Goal: Task Accomplishment & Management: Complete application form

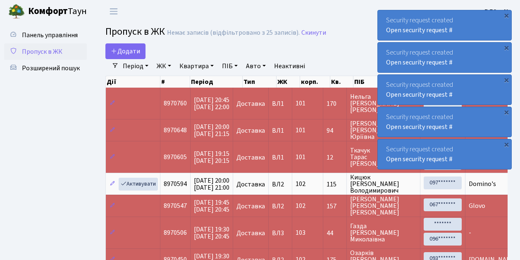
select select "25"
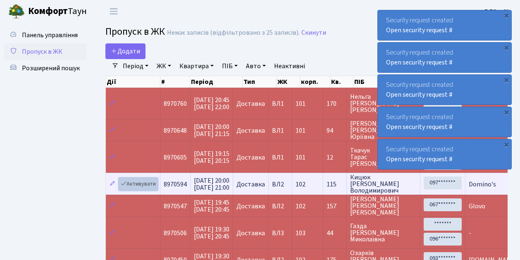
click at [140, 181] on link "Активувати" at bounding box center [138, 184] width 39 height 13
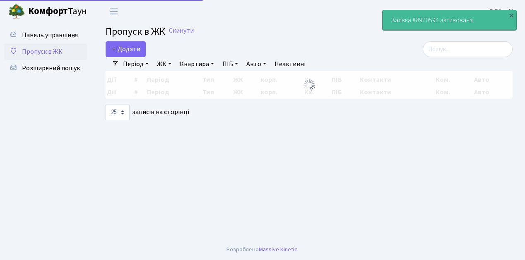
select select "25"
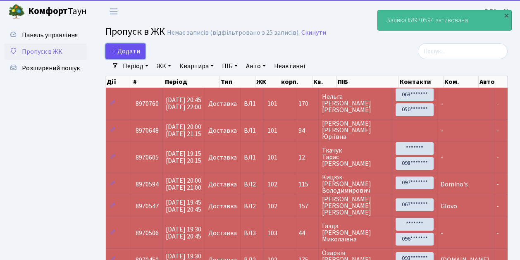
click at [132, 50] on span "Додати" at bounding box center [125, 51] width 29 height 9
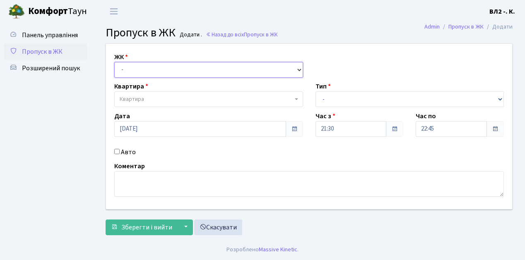
click at [132, 67] on select "- [STREET_ADDRESS][PERSON_NAME]" at bounding box center [208, 70] width 189 height 16
select select "317"
click at [114, 62] on select "- [STREET_ADDRESS][PERSON_NAME]" at bounding box center [208, 70] width 189 height 16
select select
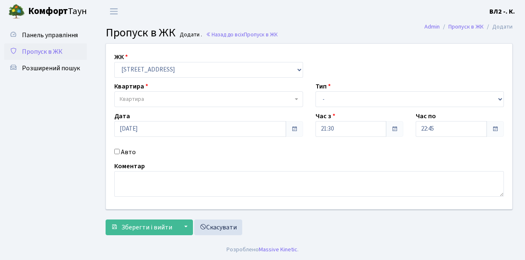
click at [150, 101] on span "Квартира" at bounding box center [206, 99] width 173 height 8
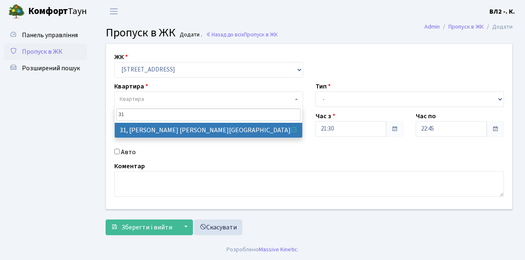
type input "31"
select select "38032"
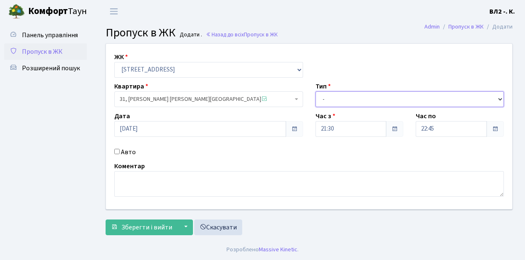
click at [334, 100] on select "- Доставка Таксі Гості Сервіс" at bounding box center [409, 99] width 189 height 16
select select "1"
click at [315, 91] on select "- Доставка Таксі Гості Сервіс" at bounding box center [409, 99] width 189 height 16
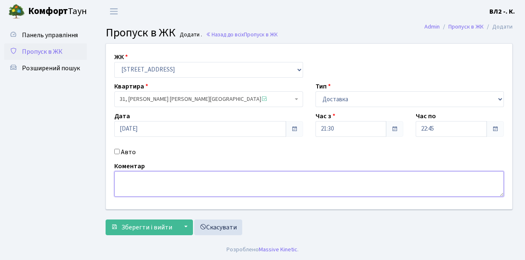
click at [140, 180] on textarea at bounding box center [308, 184] width 389 height 26
type textarea "Glovo"
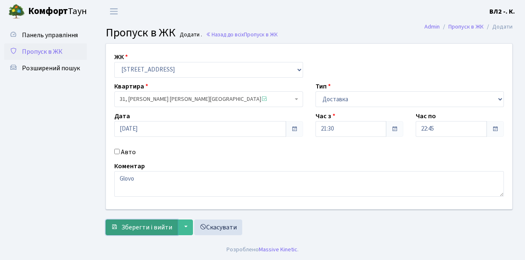
click at [158, 225] on span "Зберегти і вийти" at bounding box center [146, 227] width 51 height 9
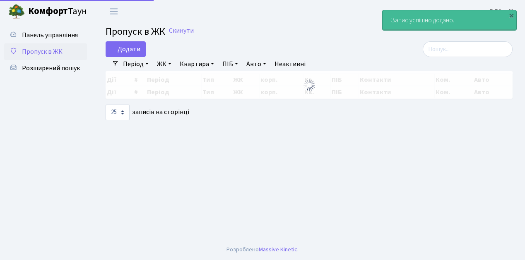
select select "25"
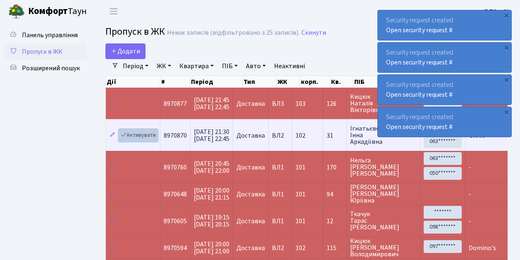
click at [143, 137] on link "Активувати" at bounding box center [138, 135] width 39 height 13
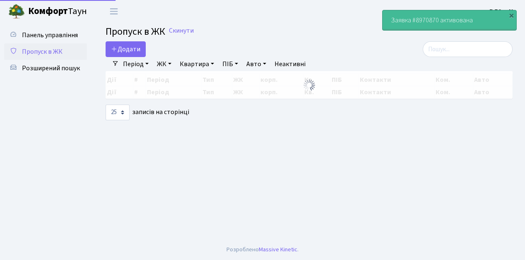
select select "25"
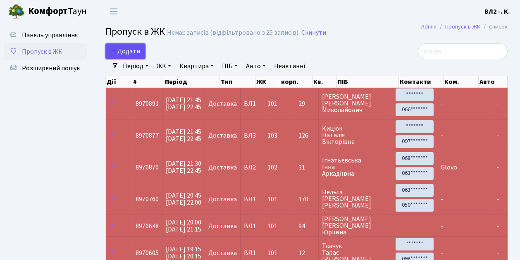
click at [140, 50] on link "Додати" at bounding box center [125, 51] width 40 height 16
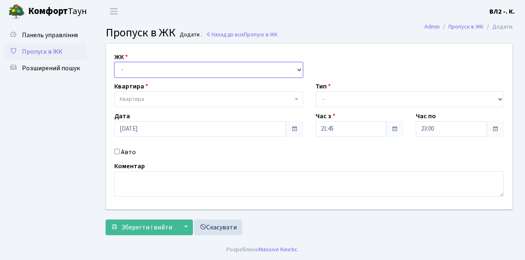
click at [139, 68] on select "- ВЛ1, Ужгородський пров., 4/1 ВЛ2, Голосіївський просп., 76 ВЛ3, пр.Голосіївсь…" at bounding box center [208, 70] width 189 height 16
select select "317"
click at [114, 62] on select "- ВЛ1, Ужгородський пров., 4/1 ВЛ2, Голосіївський просп., 76 ВЛ3, пр.Голосіївсь…" at bounding box center [208, 70] width 189 height 16
select select
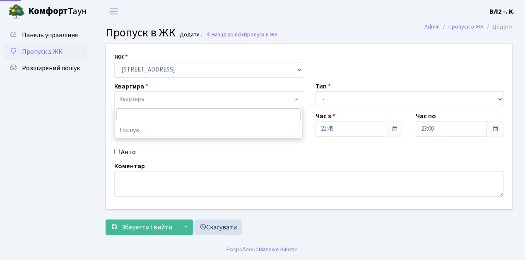
click at [161, 101] on span "Квартира" at bounding box center [206, 99] width 173 height 8
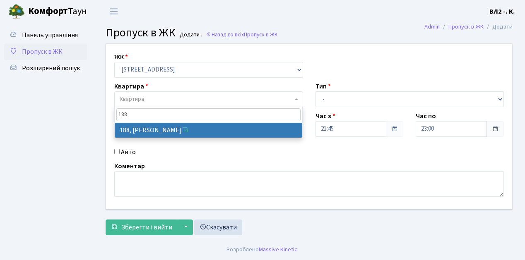
type input "188"
select select "40000"
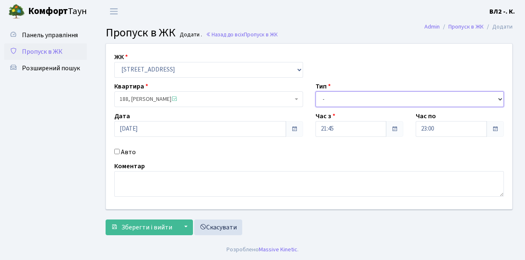
click at [345, 98] on select "- Доставка Таксі Гості Сервіс" at bounding box center [409, 99] width 189 height 16
select select "1"
click at [315, 91] on select "- Доставка Таксі Гості Сервіс" at bounding box center [409, 99] width 189 height 16
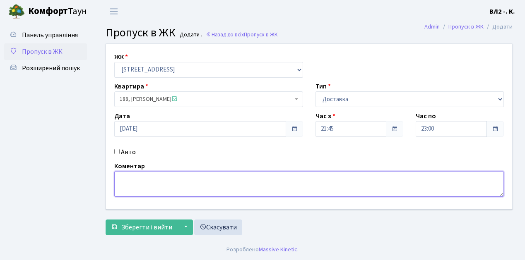
click at [118, 179] on textarea at bounding box center [308, 184] width 389 height 26
type textarea "Glovo"
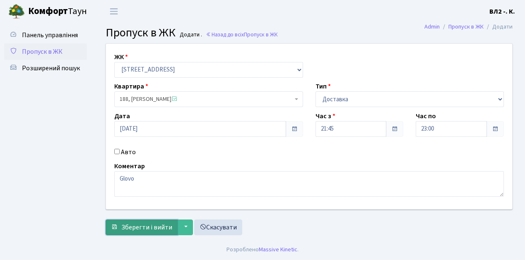
click at [160, 226] on span "Зберегти і вийти" at bounding box center [146, 227] width 51 height 9
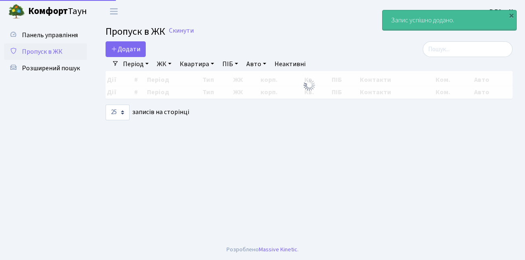
select select "25"
